Goal: Information Seeking & Learning: Compare options

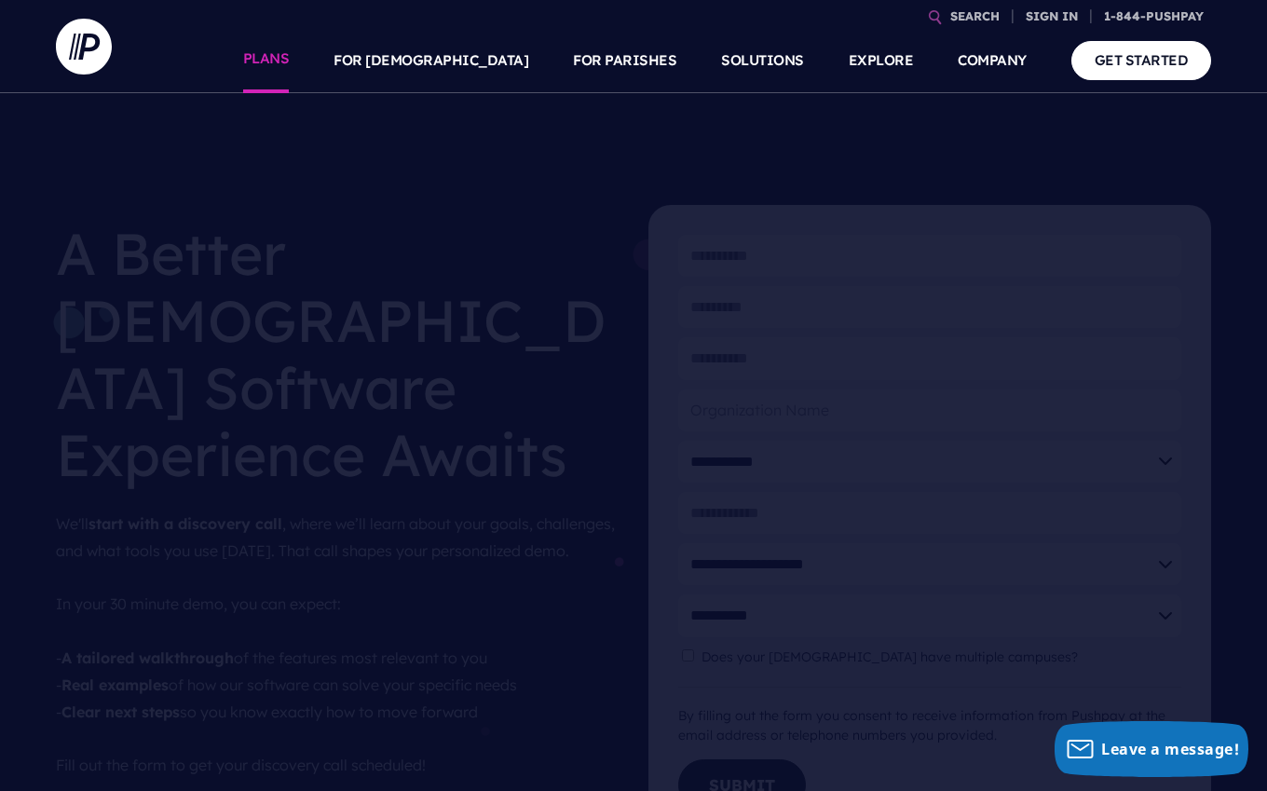
click at [290, 62] on link "PLANS" at bounding box center [266, 60] width 47 height 65
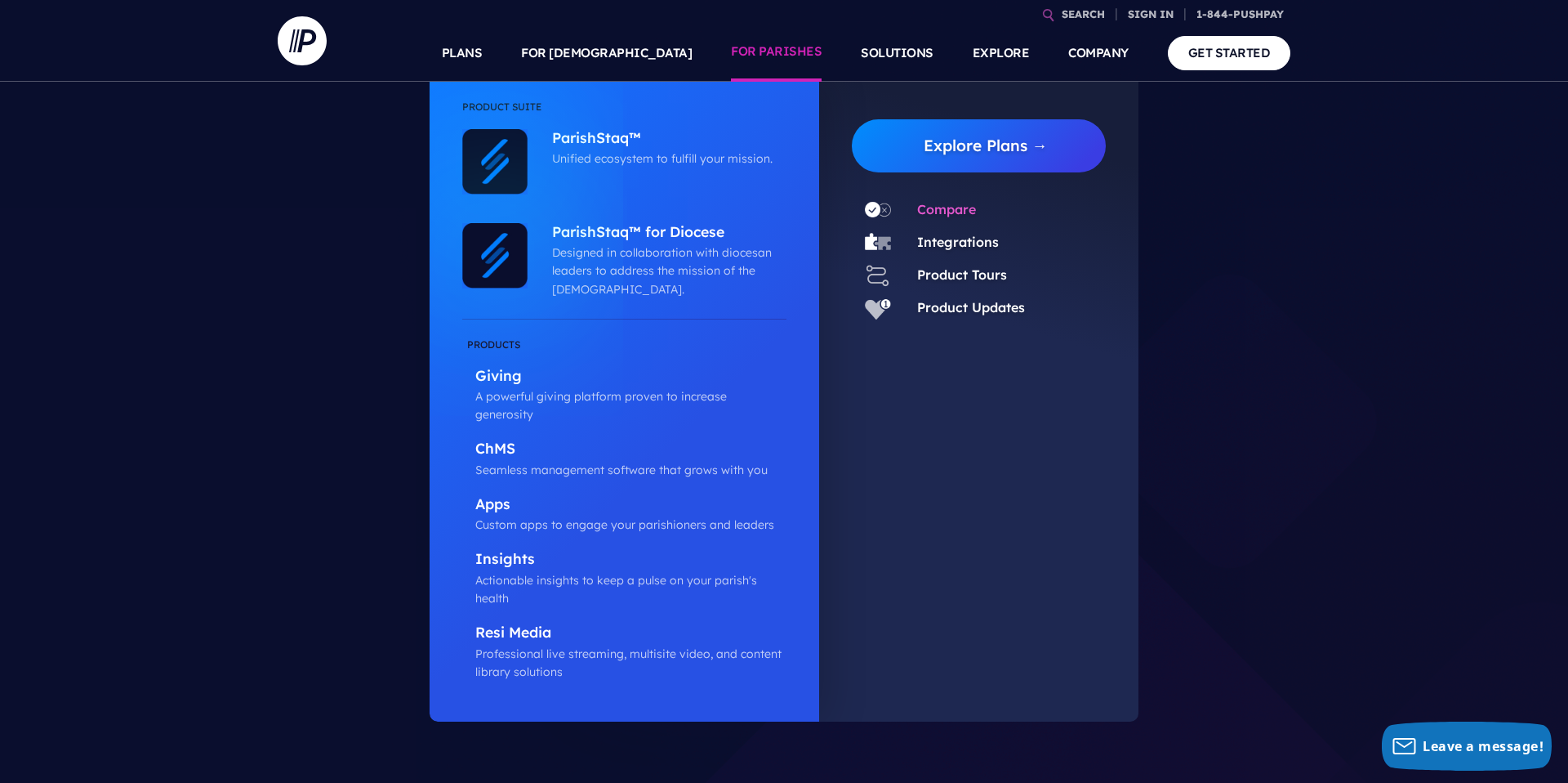
click at [933, 210] on link "Compare" at bounding box center [946, 209] width 59 height 17
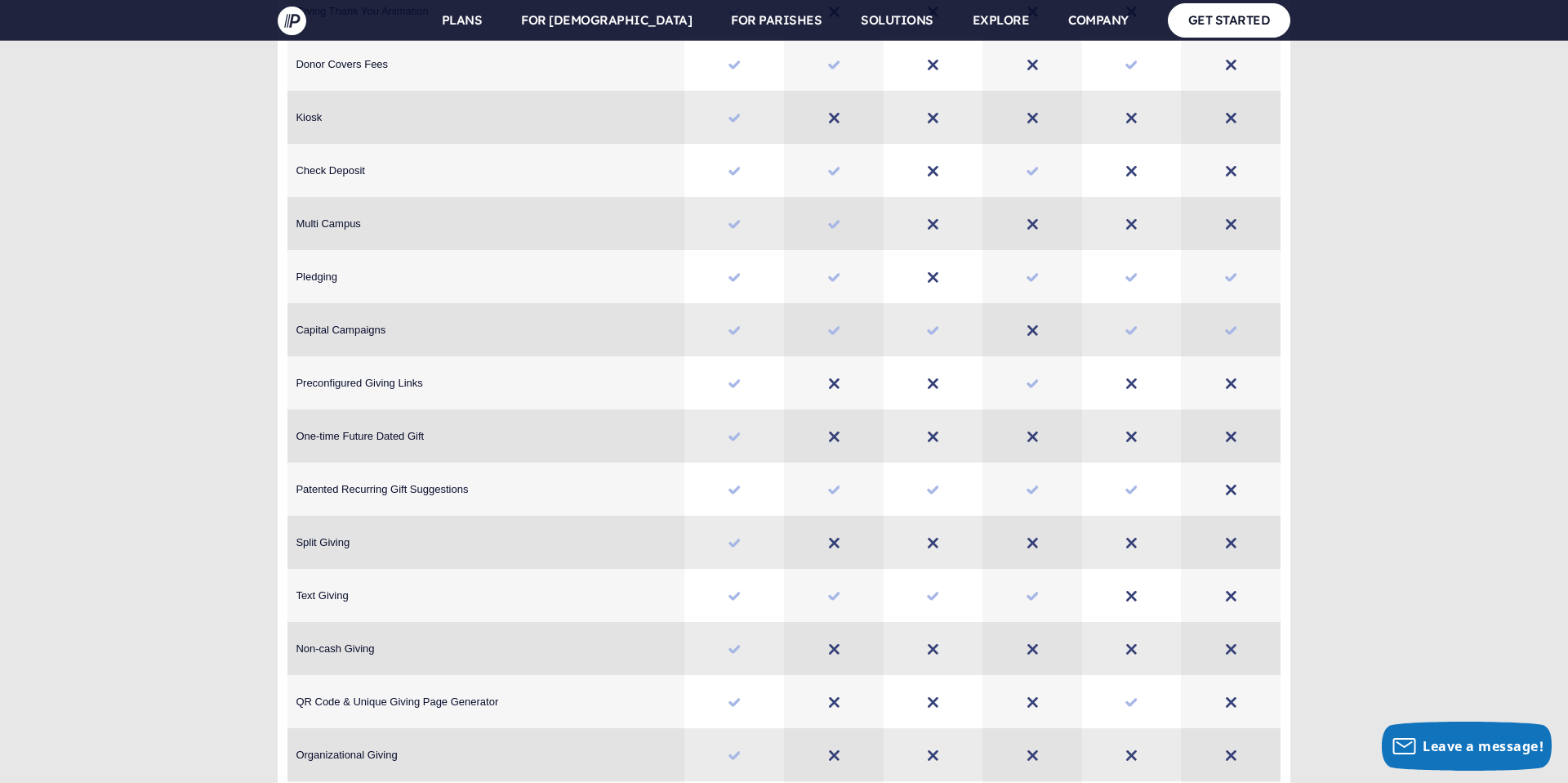
scroll to position [3131, 0]
